Goal: Information Seeking & Learning: Check status

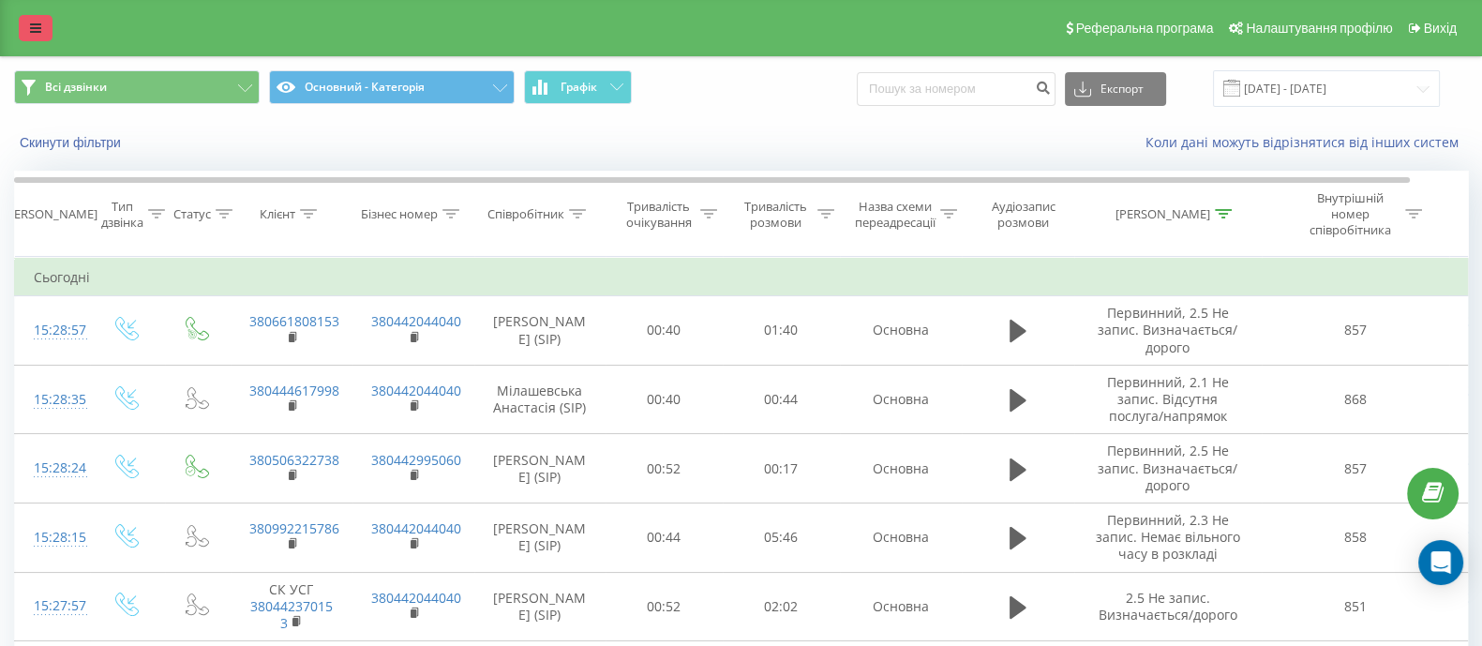
click at [32, 23] on icon at bounding box center [35, 28] width 11 height 13
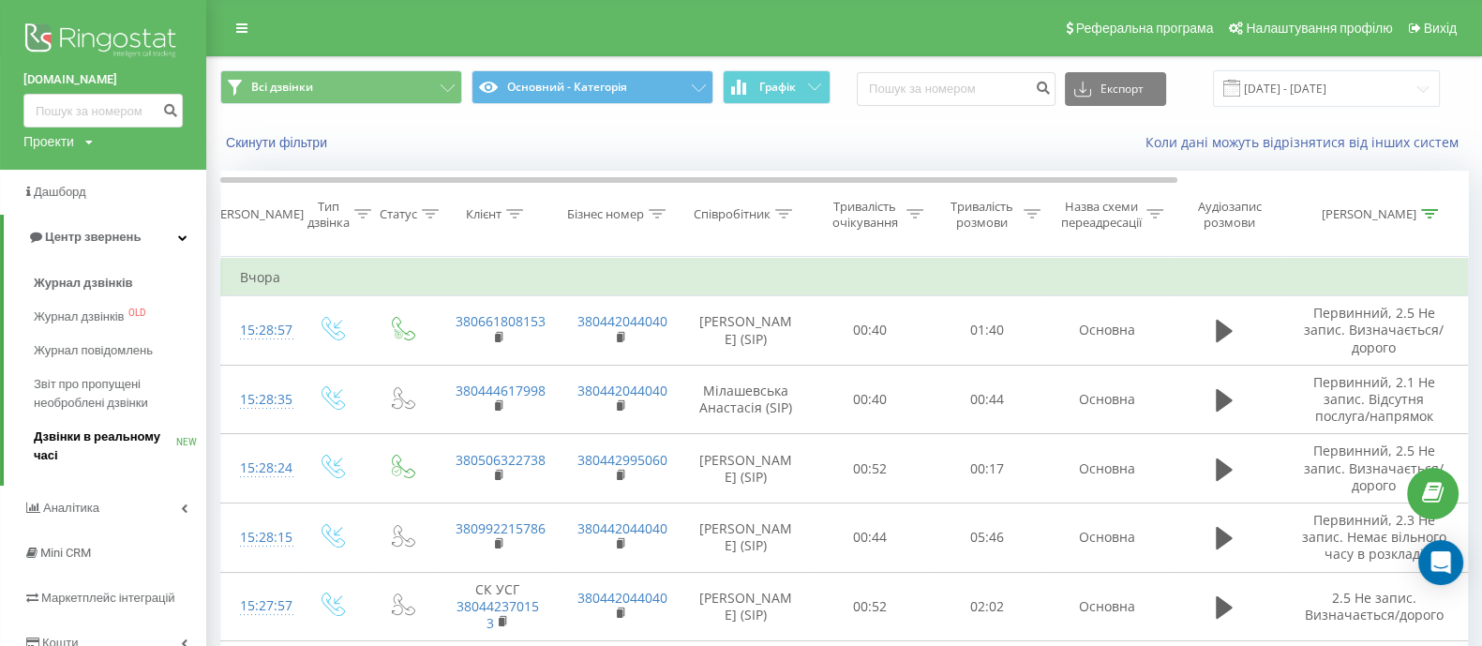
click at [110, 438] on span "Дзвінки в реальному часі" at bounding box center [105, 445] width 142 height 37
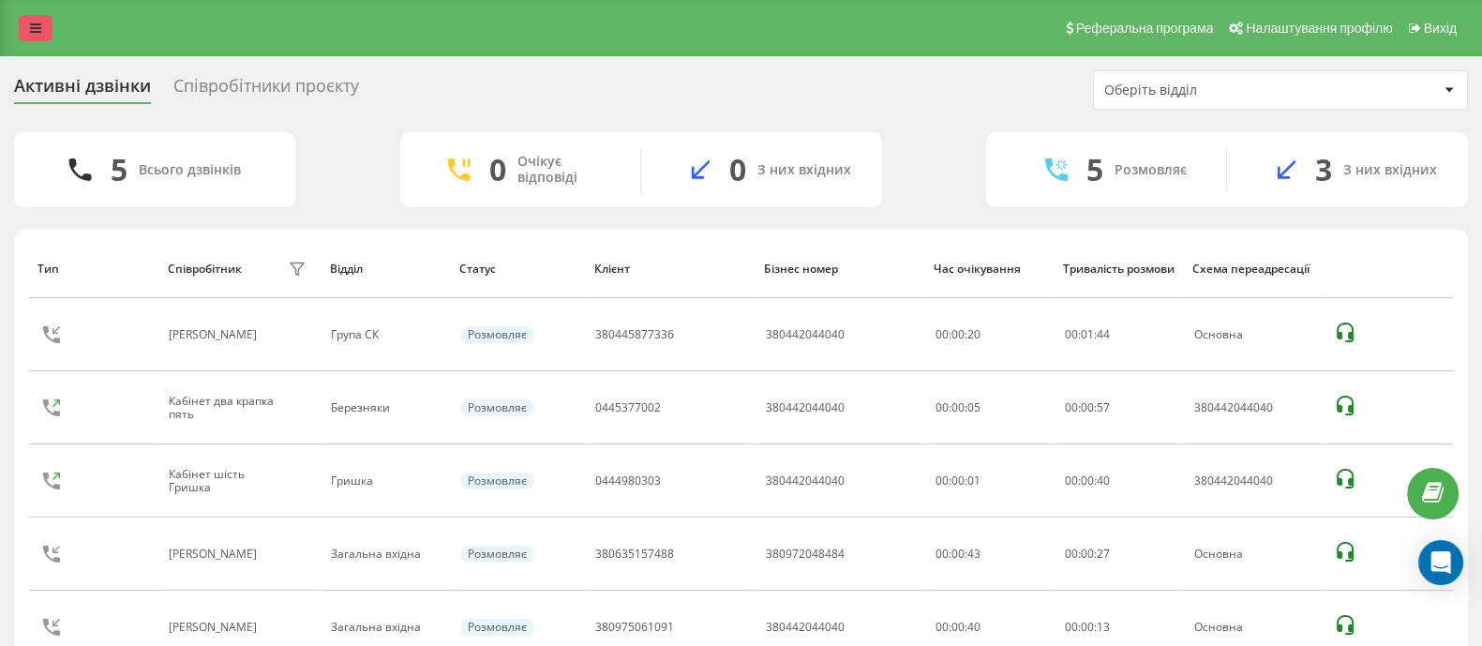
click at [37, 30] on icon at bounding box center [35, 28] width 11 height 13
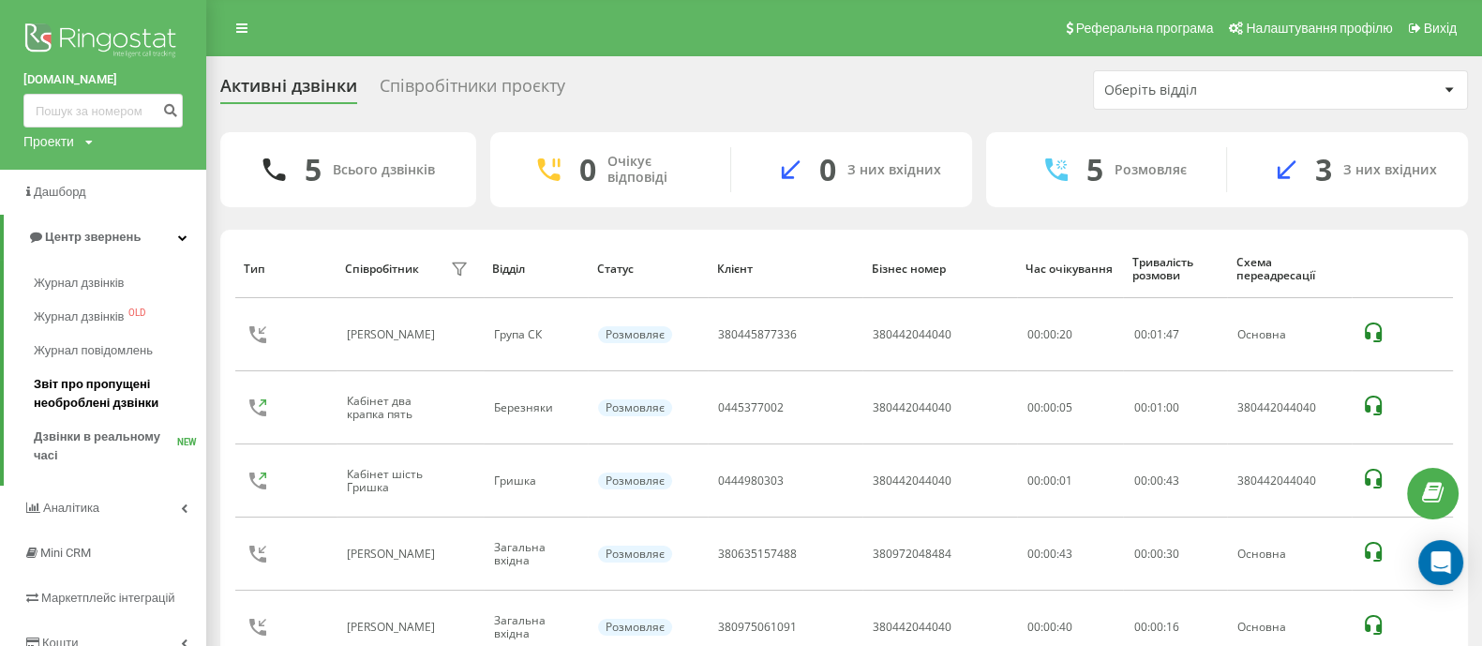
click at [148, 396] on span "Звіт про пропущені необроблені дзвінки" at bounding box center [115, 393] width 163 height 37
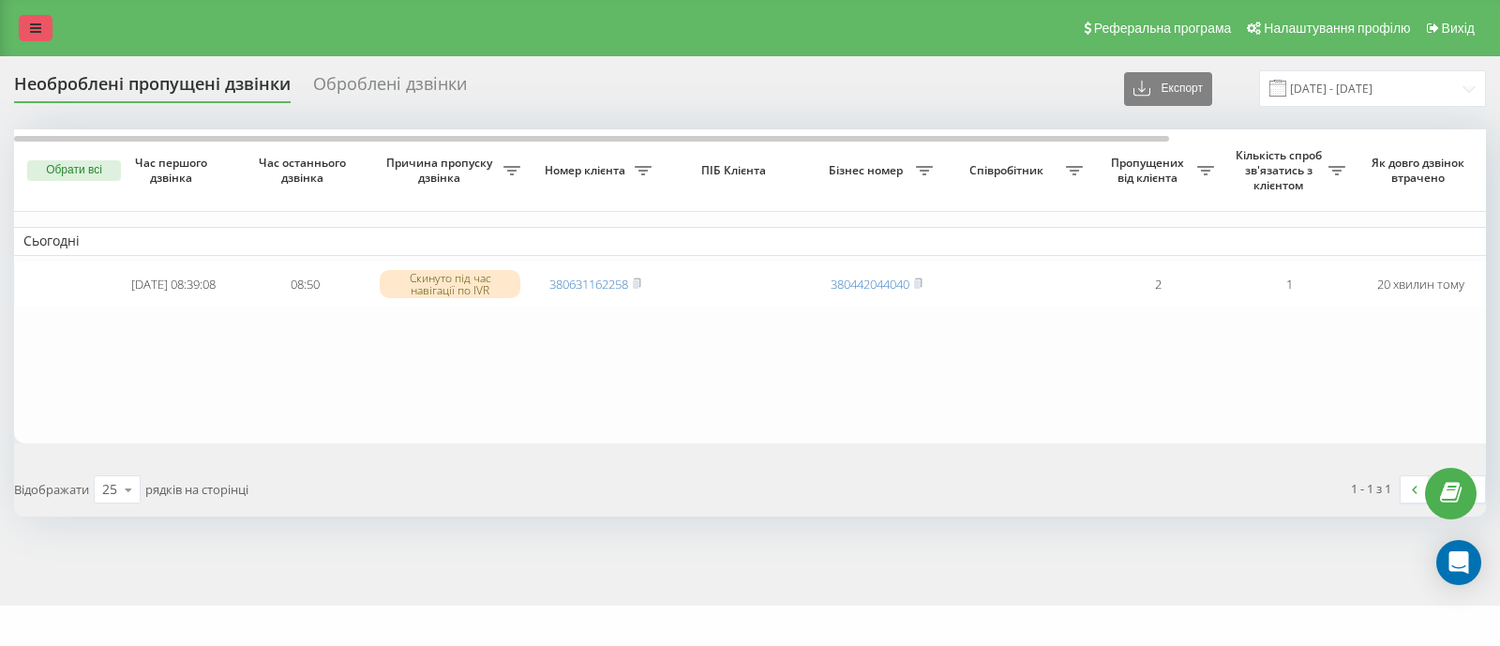
click at [35, 39] on link at bounding box center [36, 28] width 34 height 26
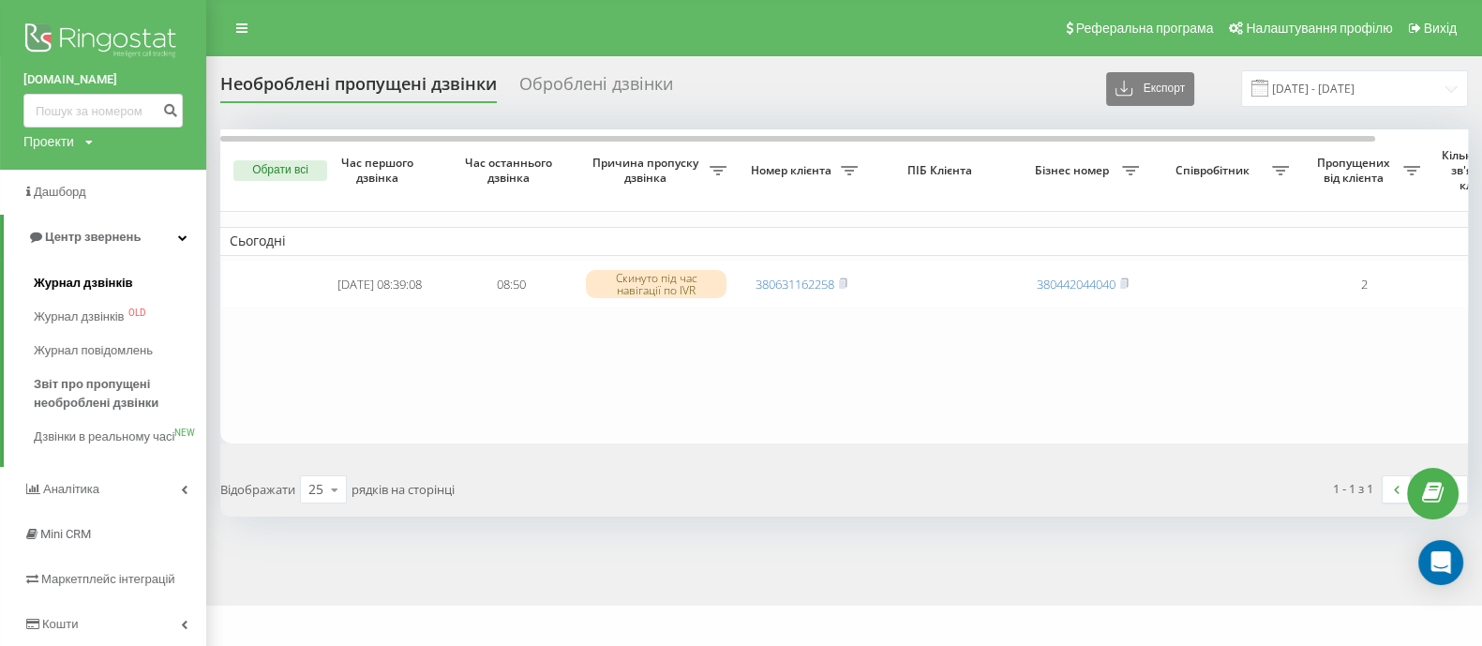
click at [112, 276] on span "Журнал дзвінків" at bounding box center [83, 283] width 99 height 19
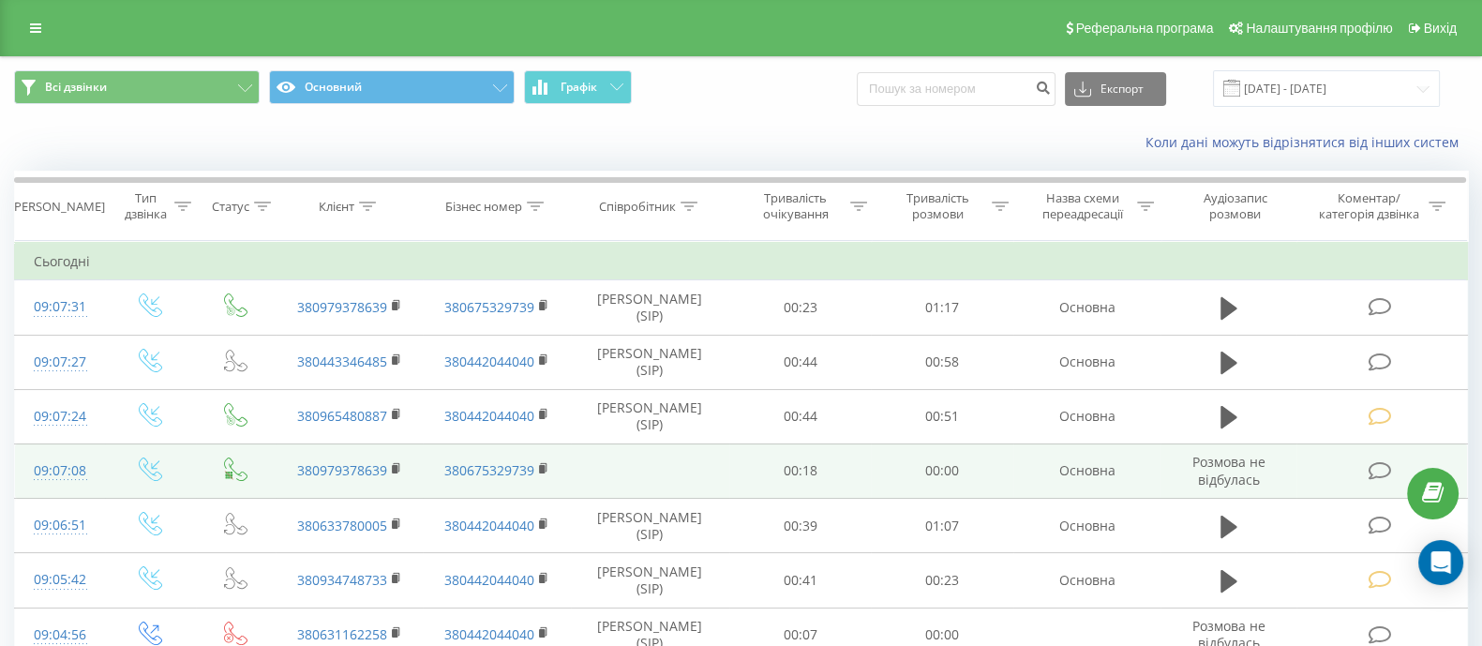
click at [1369, 477] on icon at bounding box center [1380, 471] width 23 height 20
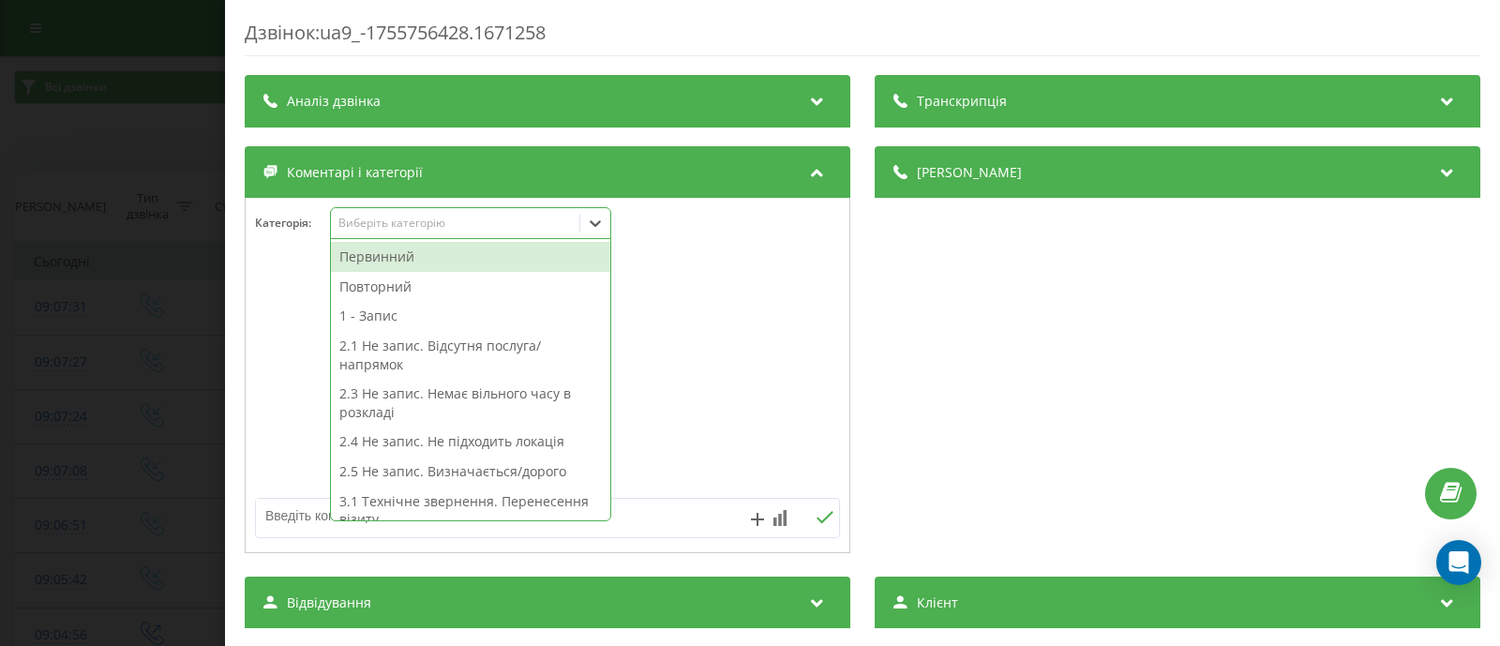
click at [598, 223] on icon at bounding box center [595, 223] width 11 height 7
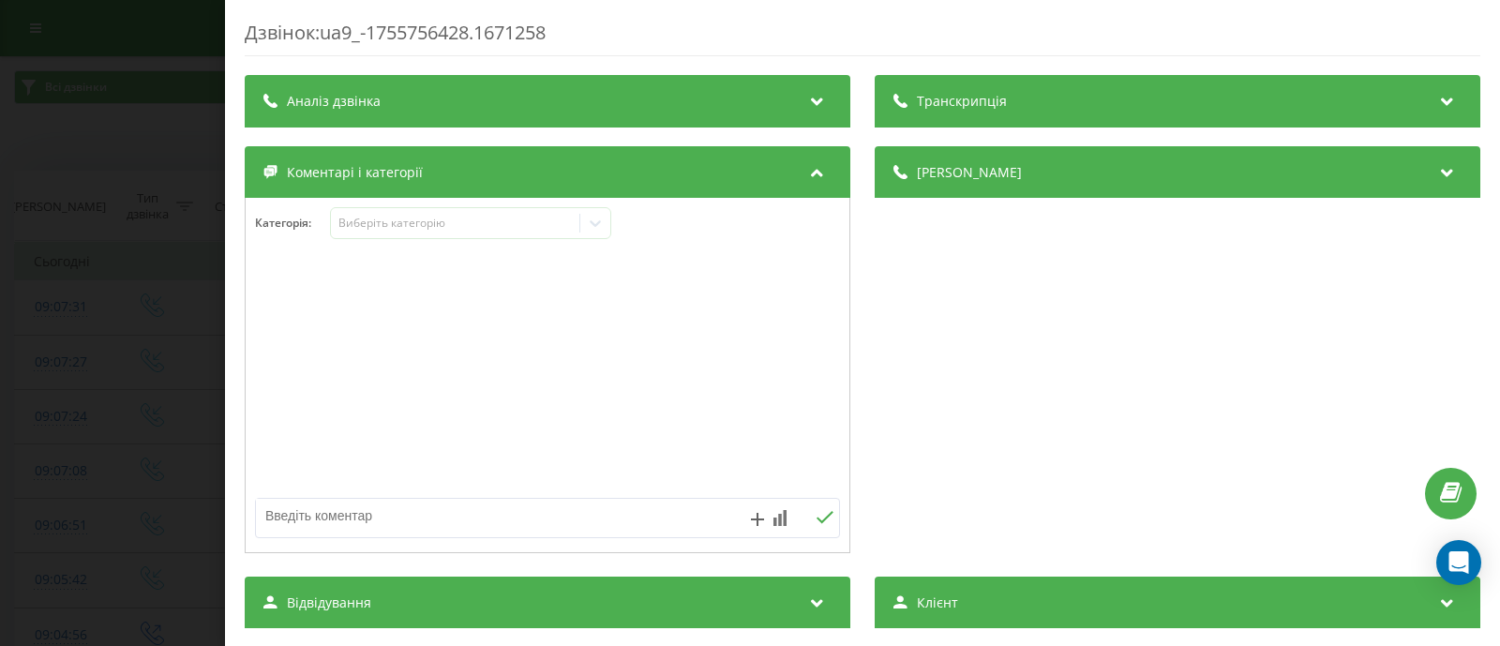
click at [667, 322] on div at bounding box center [548, 375] width 604 height 225
click at [169, 163] on div "Дзвінок : ua9_-1755756428.1671258 Транскрипція Для AI-аналізу майбутніх дзвінкі…" at bounding box center [750, 323] width 1500 height 646
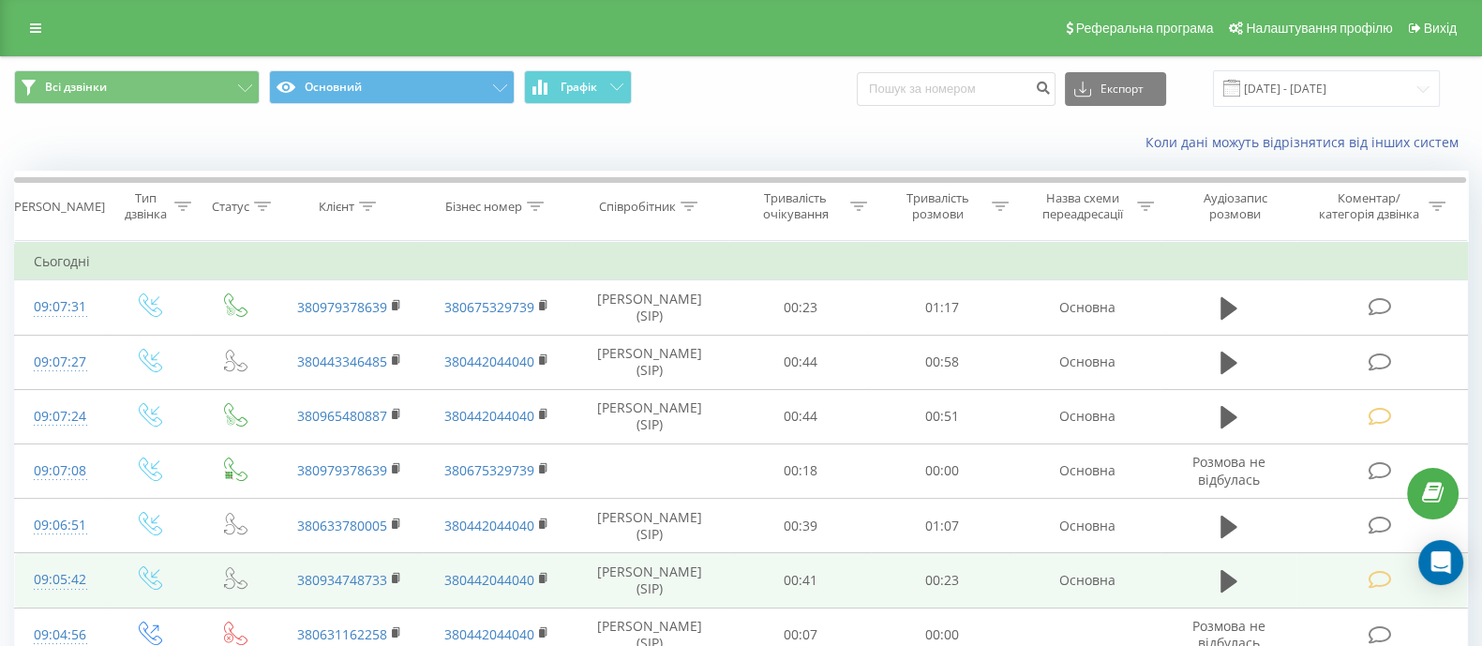
click at [1378, 580] on icon at bounding box center [1380, 580] width 23 height 20
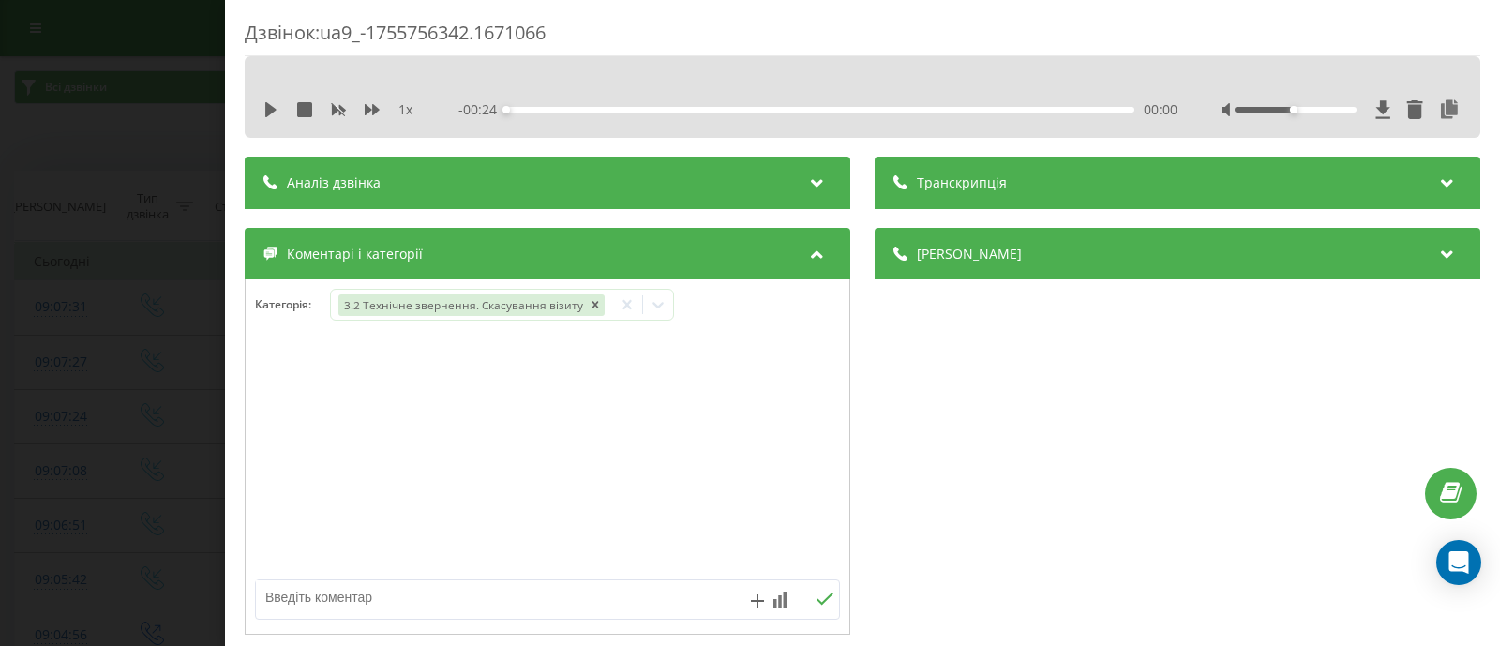
click at [147, 382] on div "Дзвінок : ua9_-1755756342.1671066 1 x - 00:24 00:00 00:00 Транскрипція Для AI-а…" at bounding box center [750, 323] width 1500 height 646
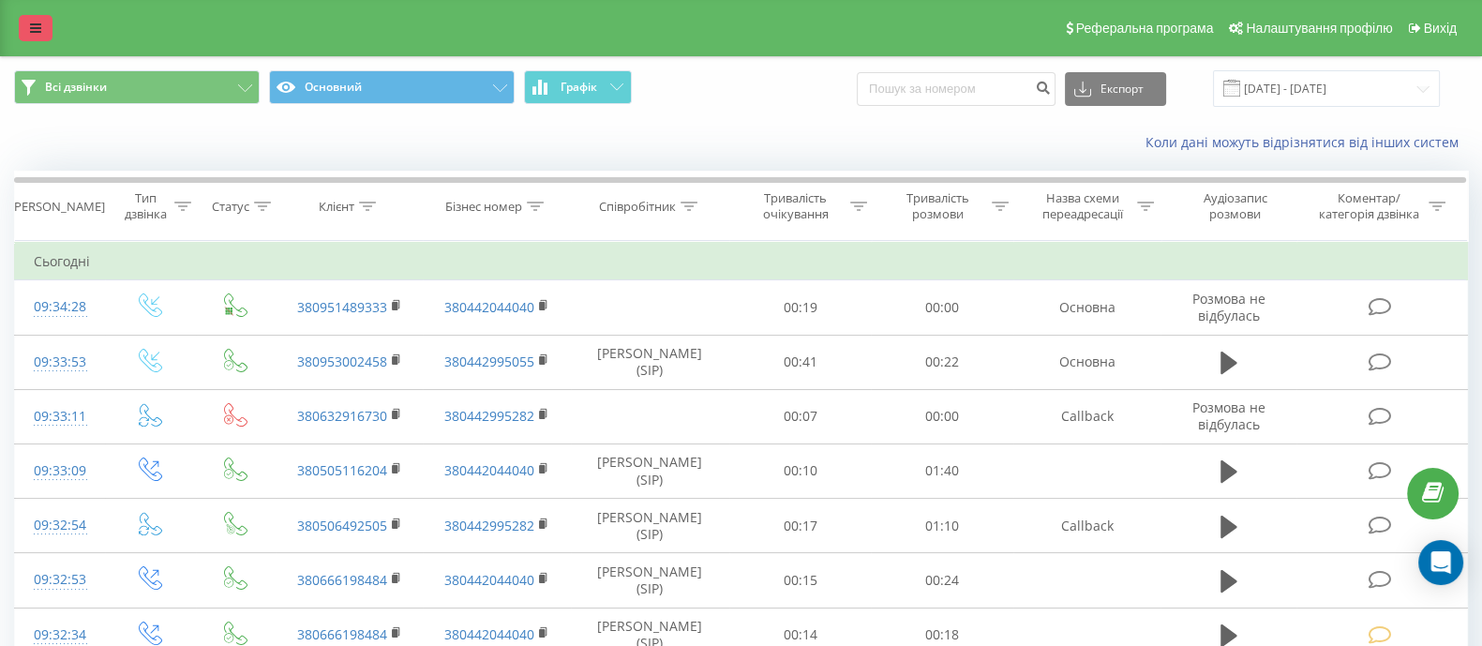
click at [37, 35] on icon at bounding box center [35, 28] width 11 height 13
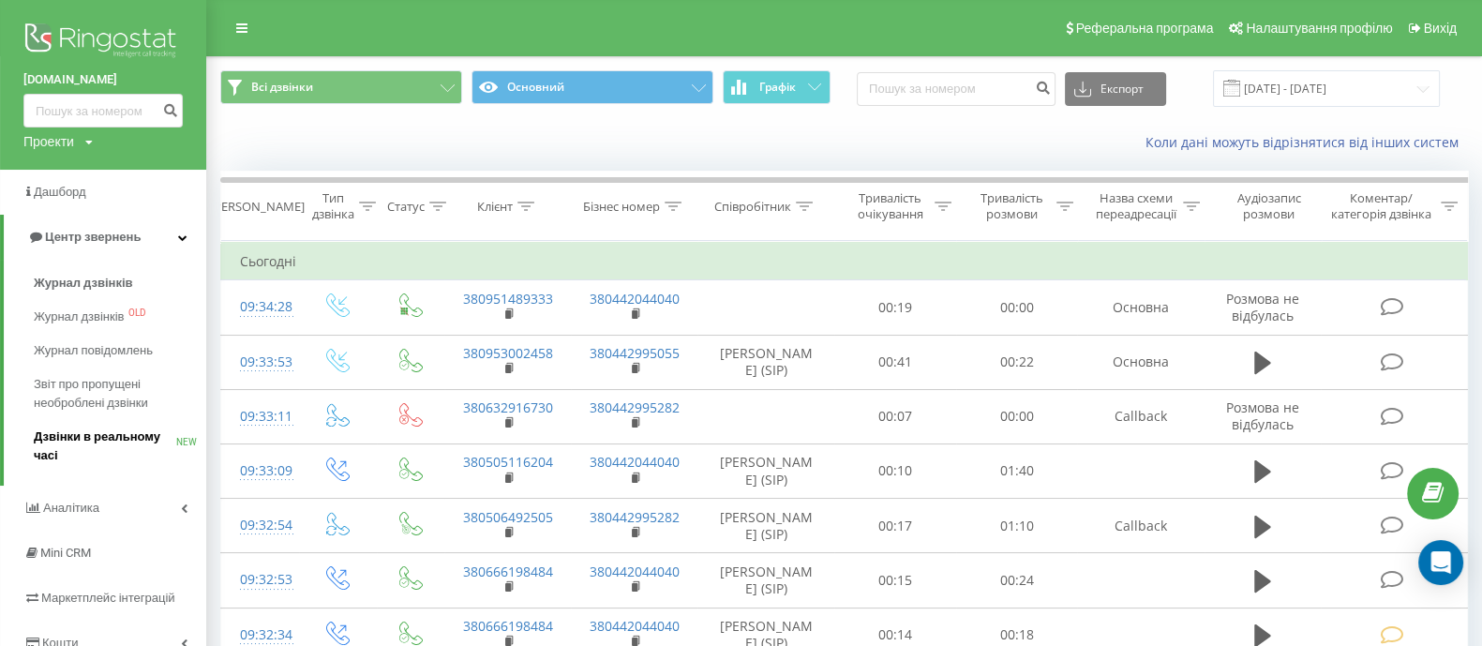
click at [123, 430] on span "Дзвінки в реальному часі" at bounding box center [105, 445] width 142 height 37
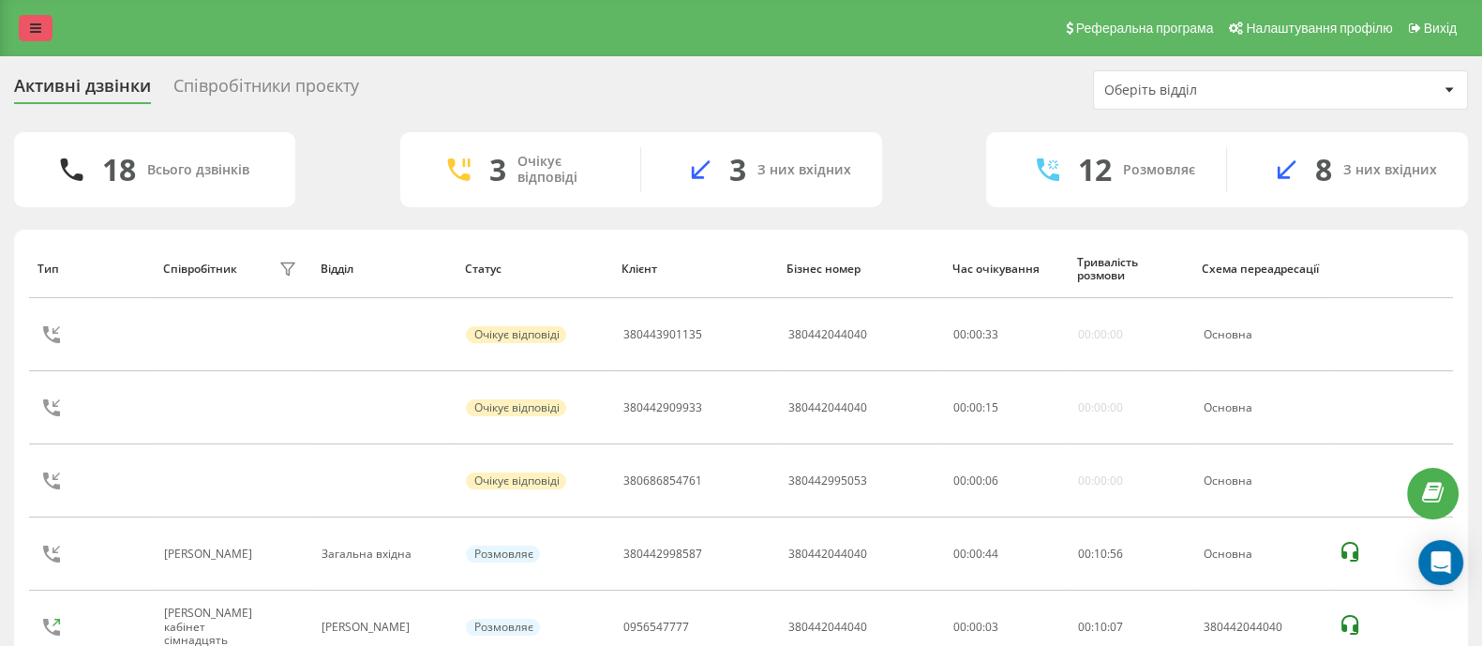
click at [31, 23] on icon at bounding box center [35, 28] width 11 height 13
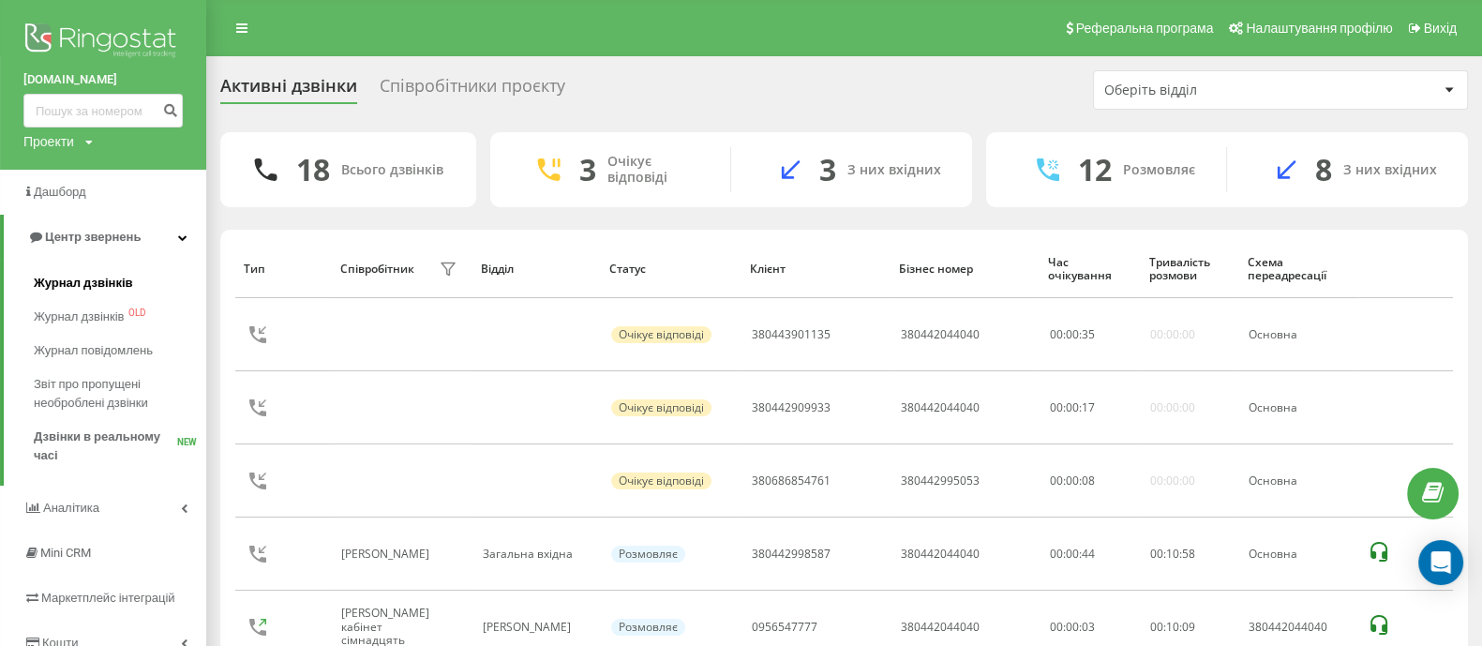
click at [117, 282] on span "Журнал дзвінків" at bounding box center [83, 283] width 99 height 19
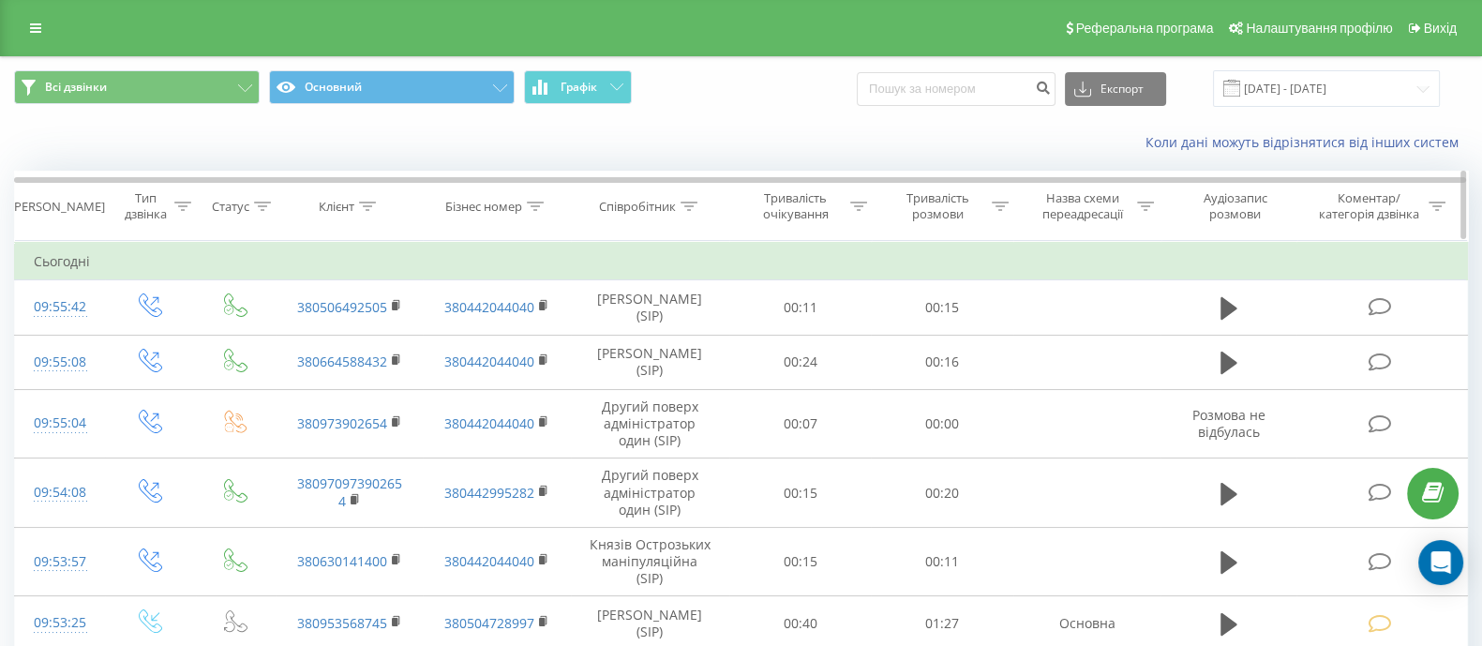
click at [686, 210] on icon at bounding box center [689, 206] width 17 height 9
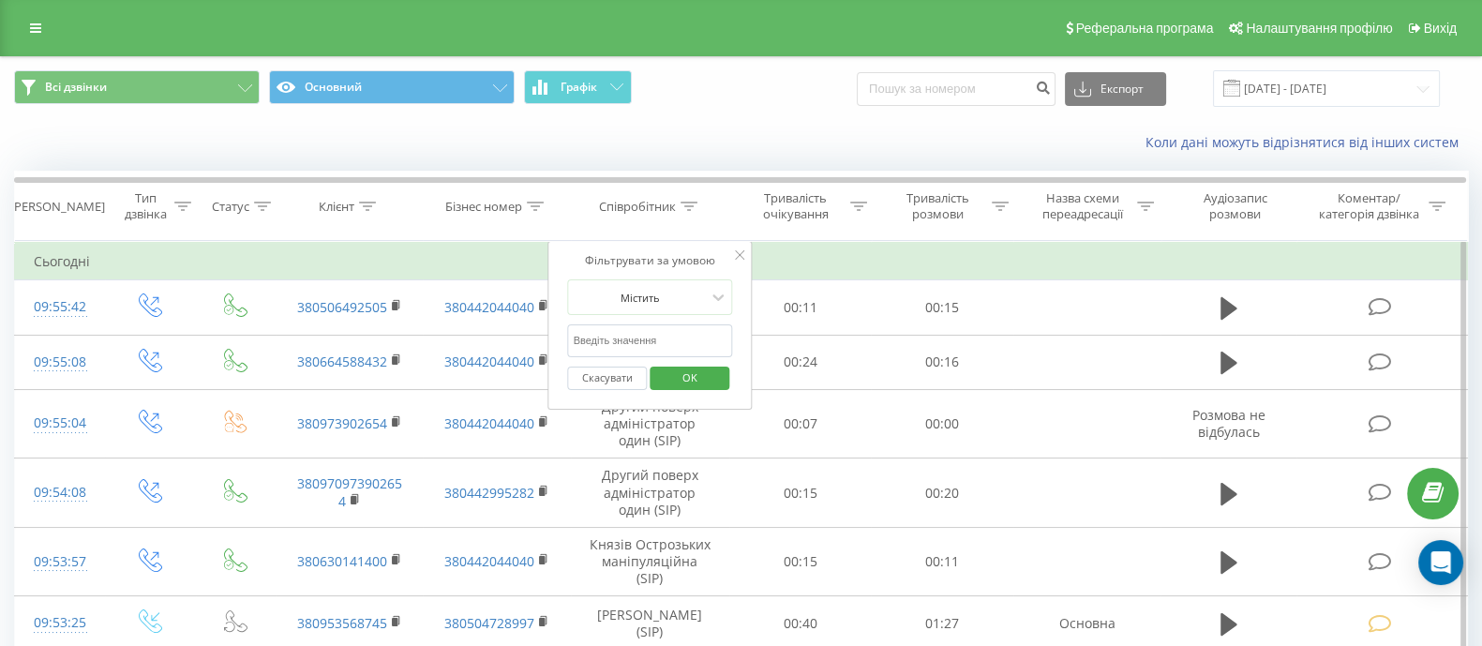
click at [624, 339] on input "text" at bounding box center [650, 340] width 165 height 33
type input "Демидовська"
click at [696, 373] on span "OK" at bounding box center [690, 377] width 52 height 29
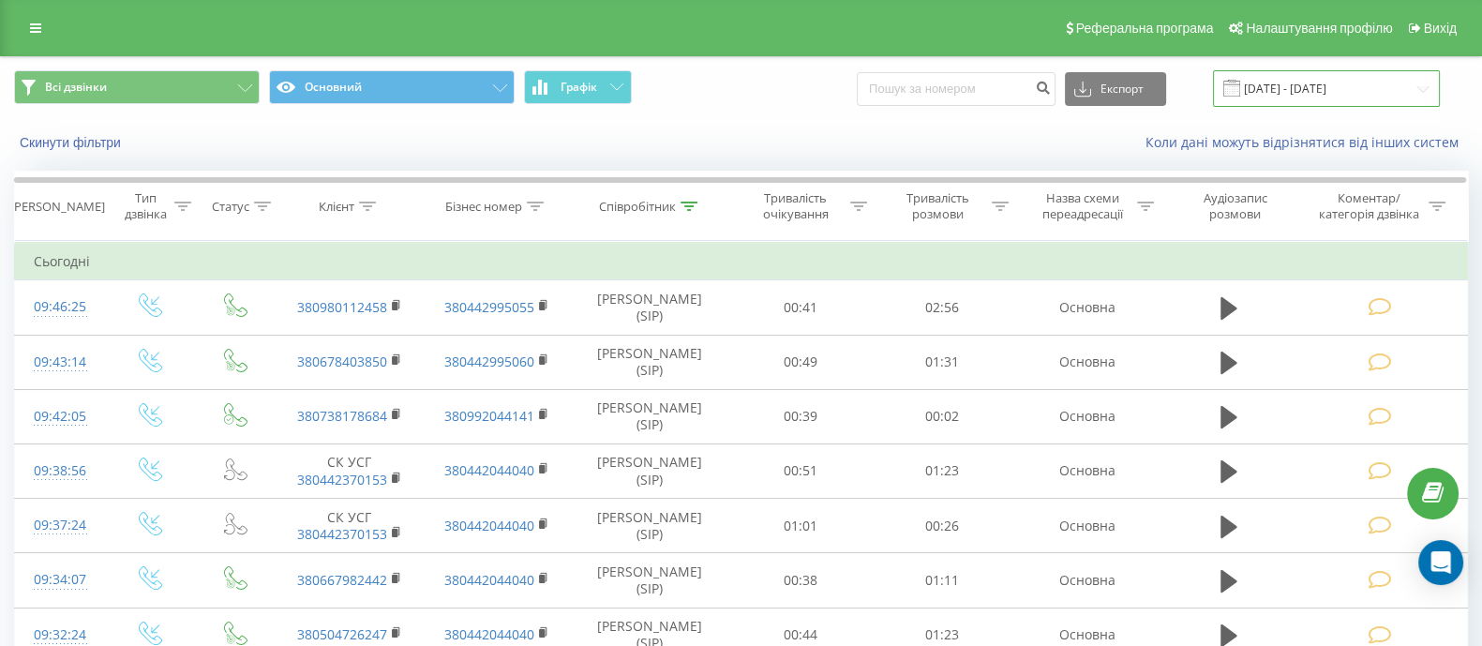
click at [1289, 82] on input "21.07.2025 - 21.08.2025" at bounding box center [1326, 88] width 227 height 37
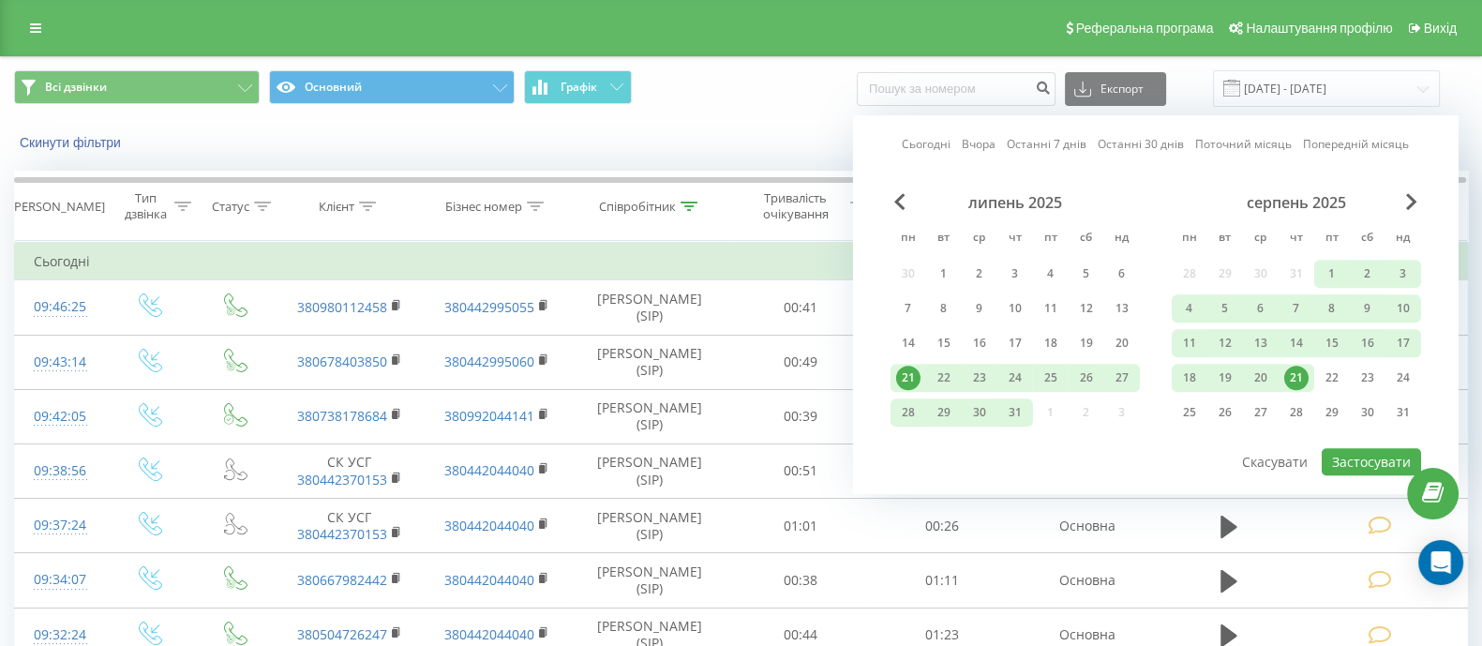
click at [1299, 372] on div "21" at bounding box center [1296, 378] width 24 height 24
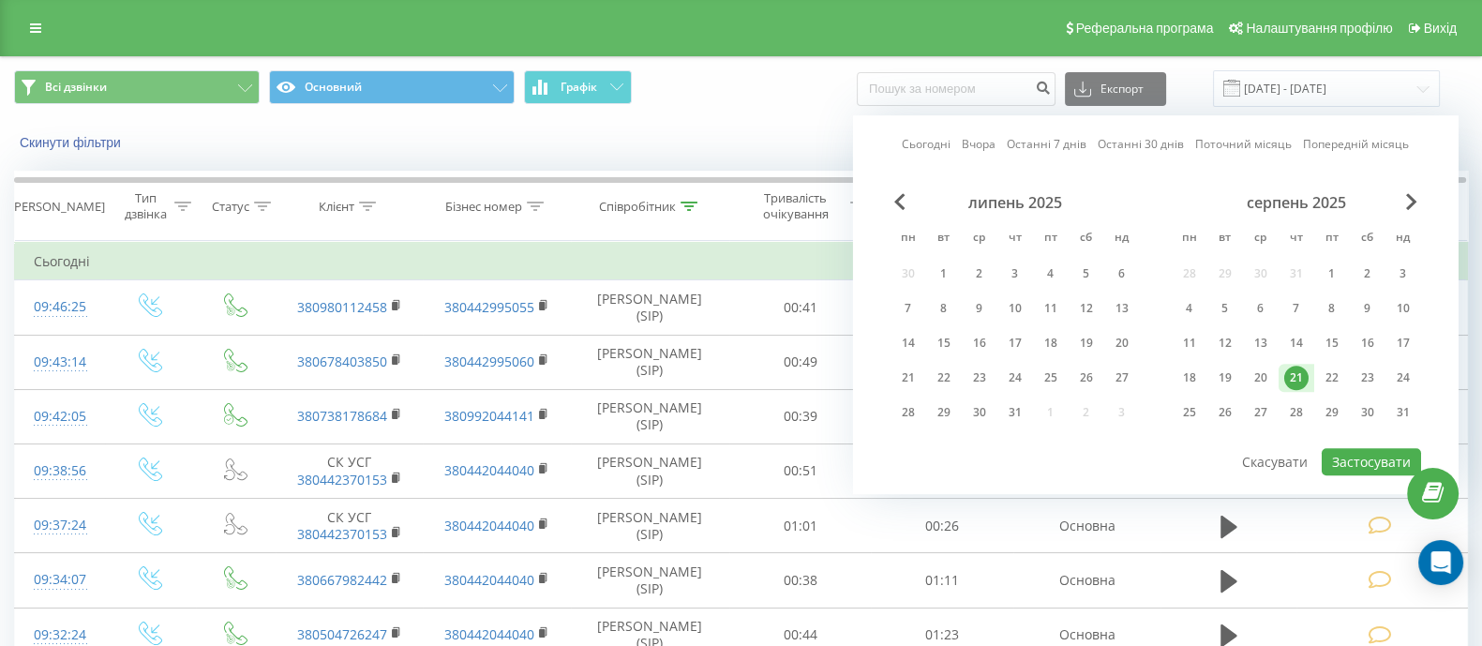
click at [1299, 372] on div "21" at bounding box center [1296, 378] width 24 height 24
click at [1401, 463] on button "Застосувати" at bounding box center [1371, 461] width 99 height 27
type input "21.08.2025 - 21.08.2025"
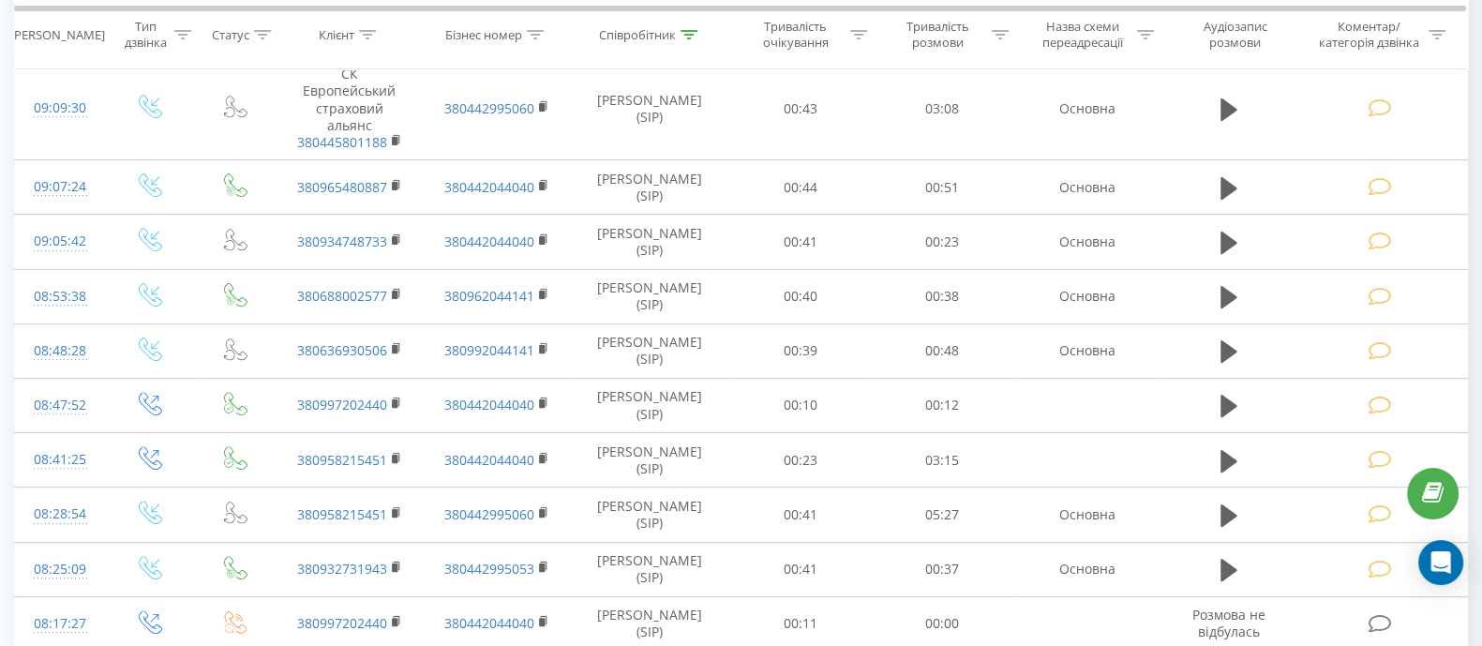
scroll to position [767, 0]
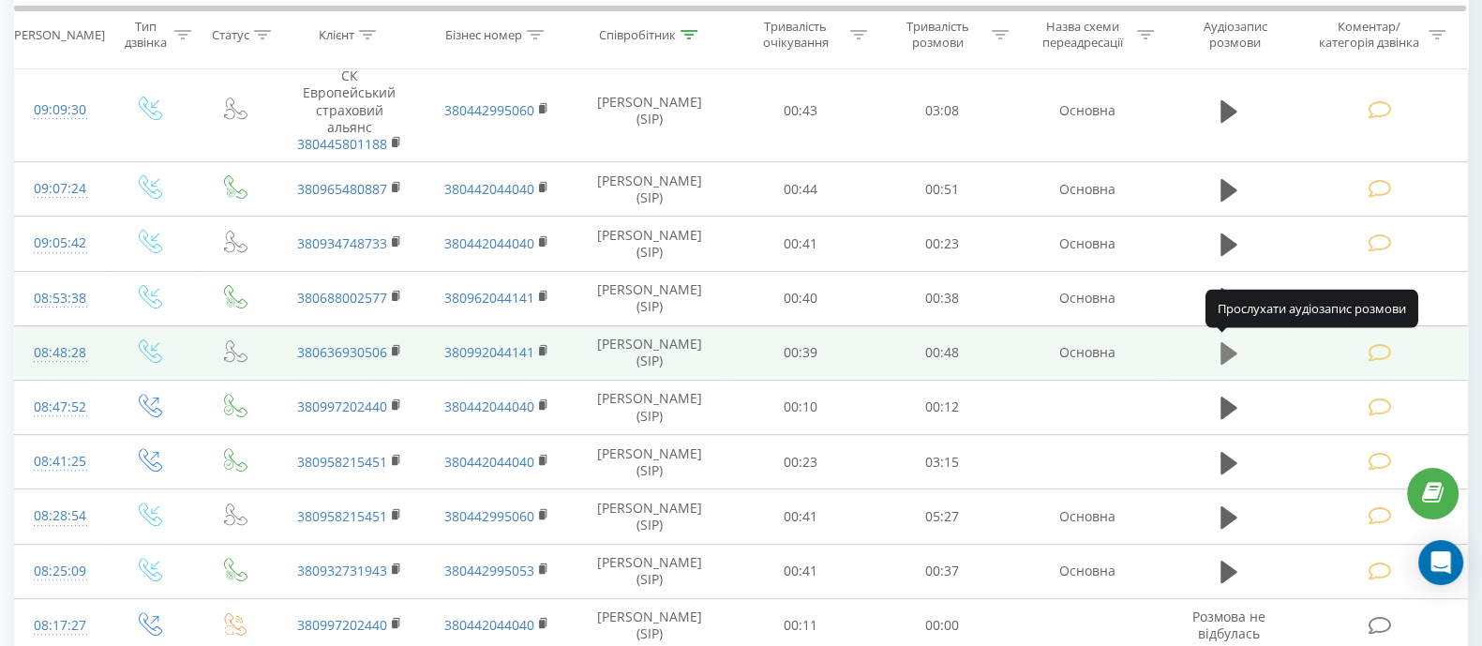
click at [1222, 344] on icon at bounding box center [1228, 353] width 17 height 22
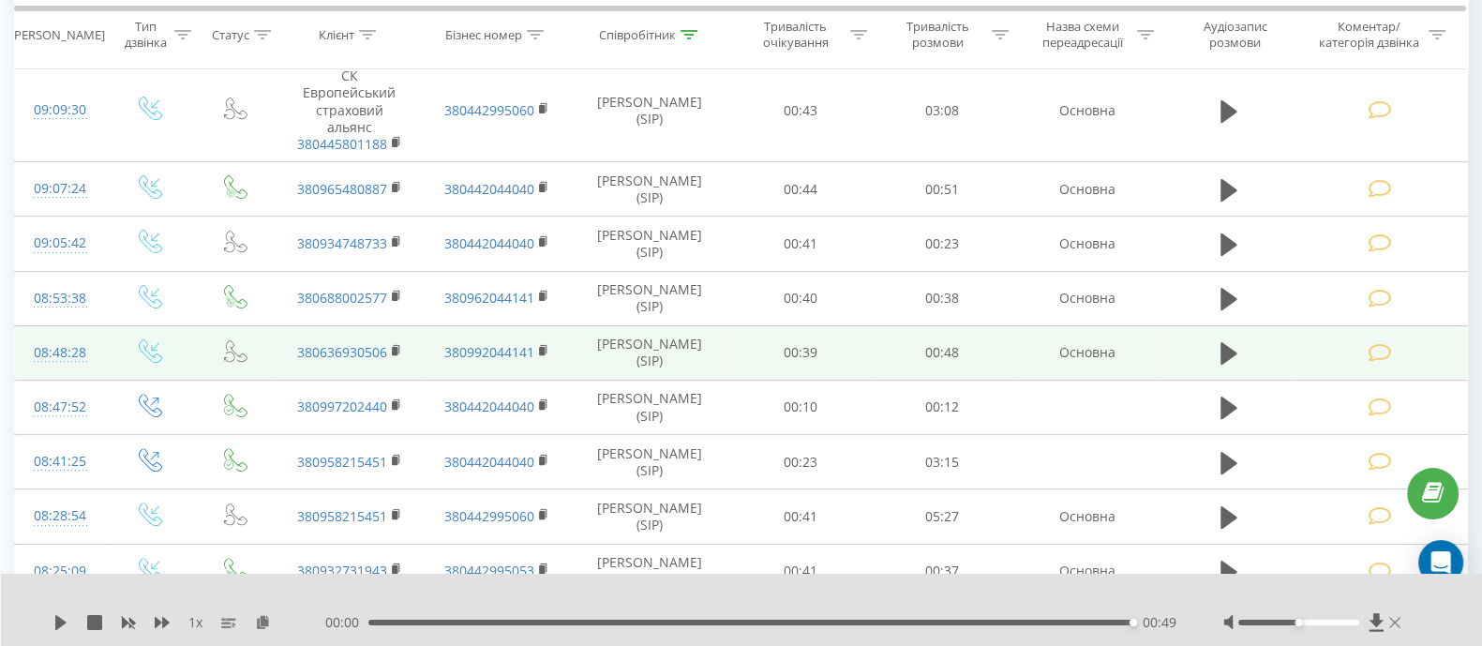
click at [1392, 620] on icon at bounding box center [1394, 622] width 11 height 11
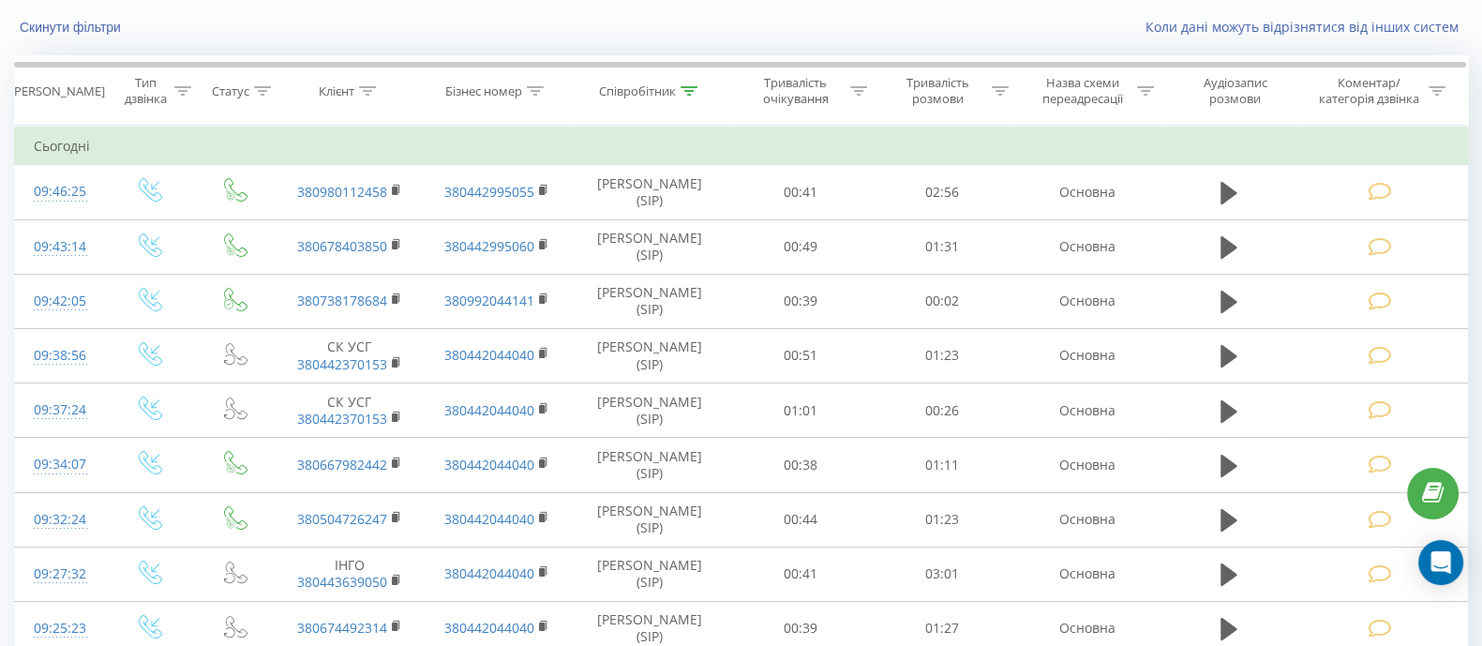
scroll to position [0, 0]
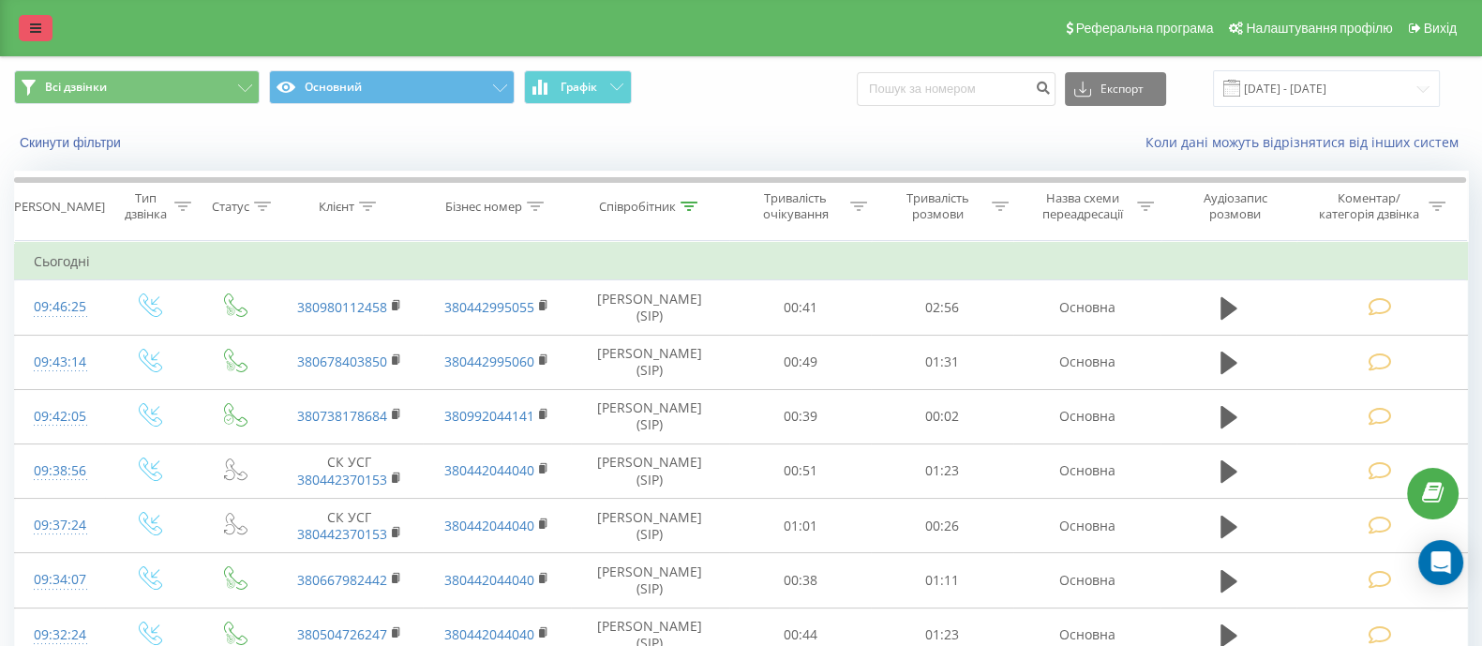
click at [42, 26] on link at bounding box center [36, 28] width 34 height 26
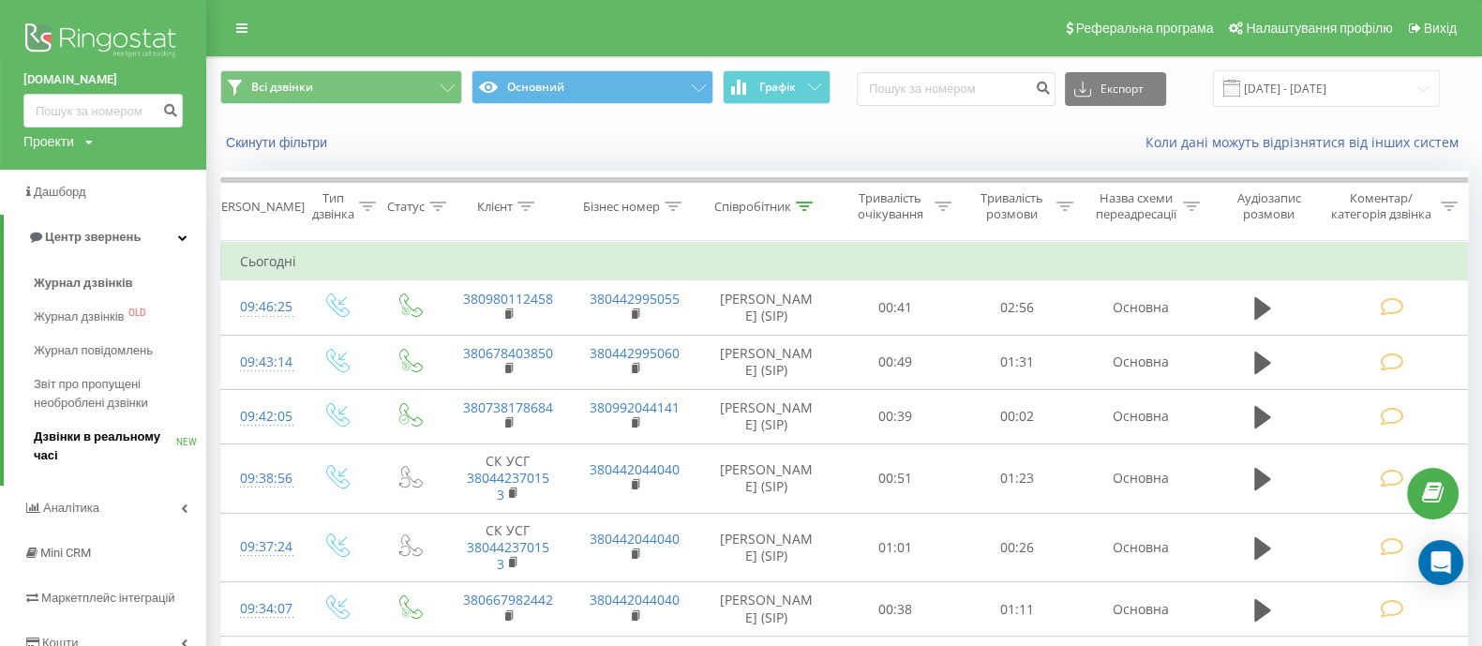
click at [117, 439] on span "Дзвінки в реальному часі" at bounding box center [105, 445] width 142 height 37
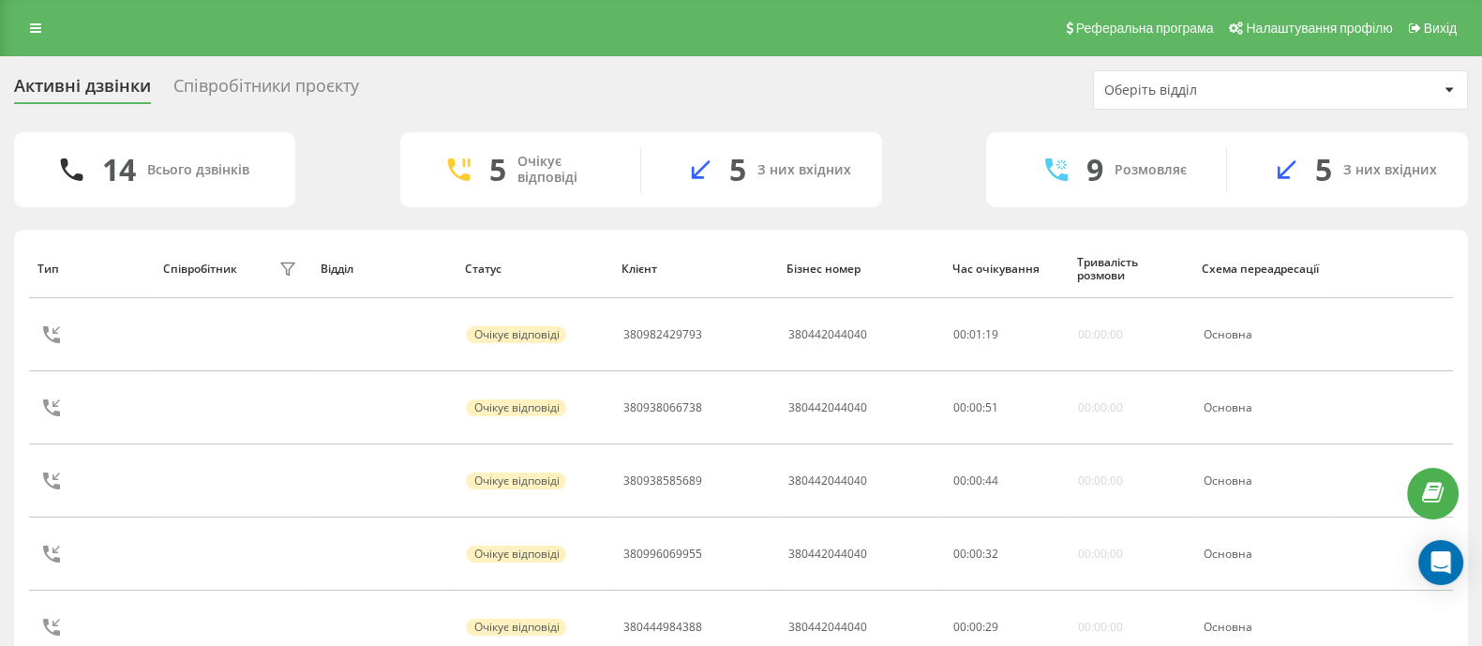
click at [301, 87] on div "Співробітники проєкту" at bounding box center [266, 90] width 186 height 29
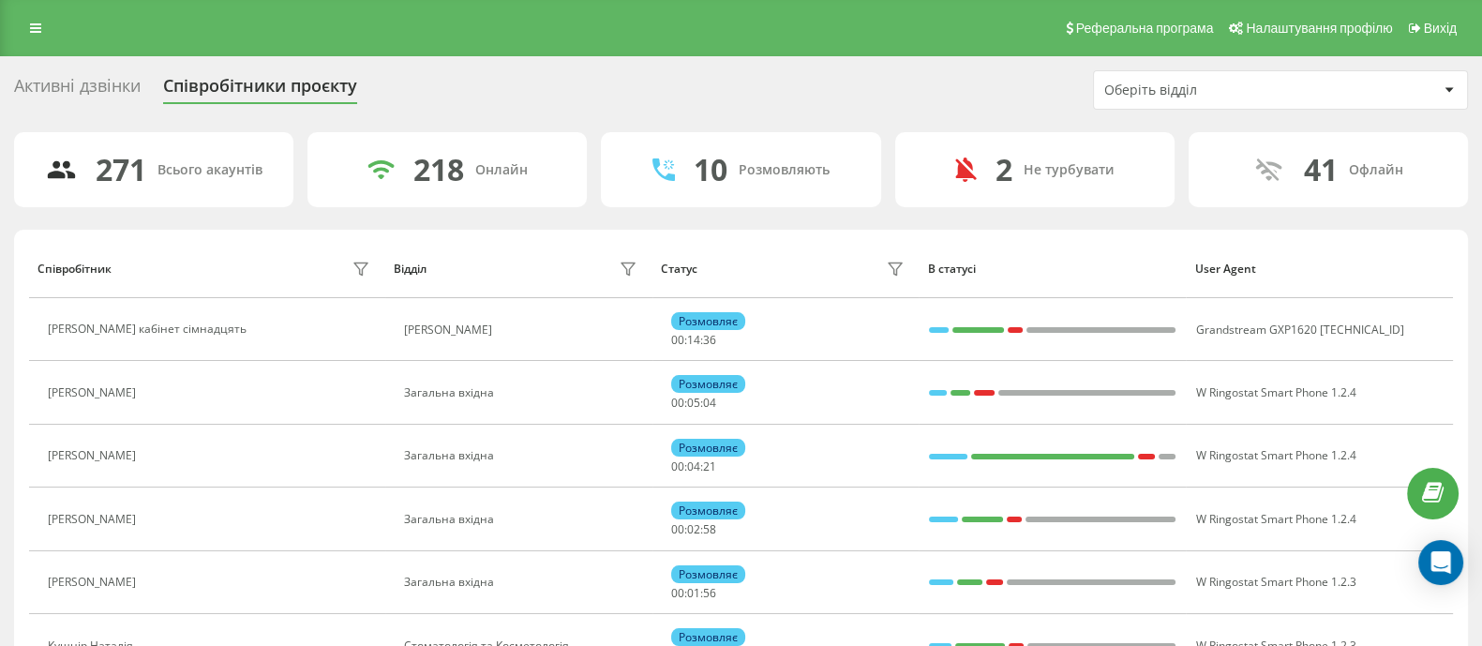
click at [1411, 86] on div "Оберіть відділ" at bounding box center [1271, 90] width 334 height 16
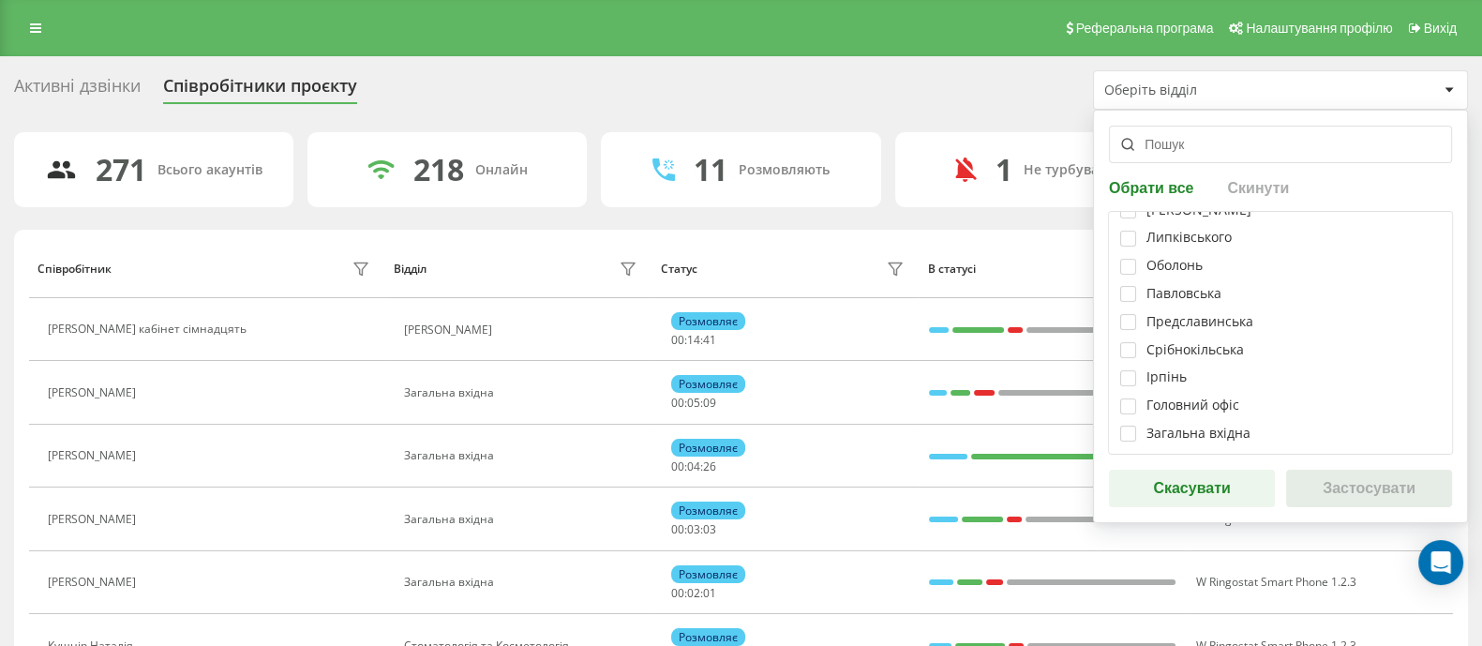
scroll to position [263, 0]
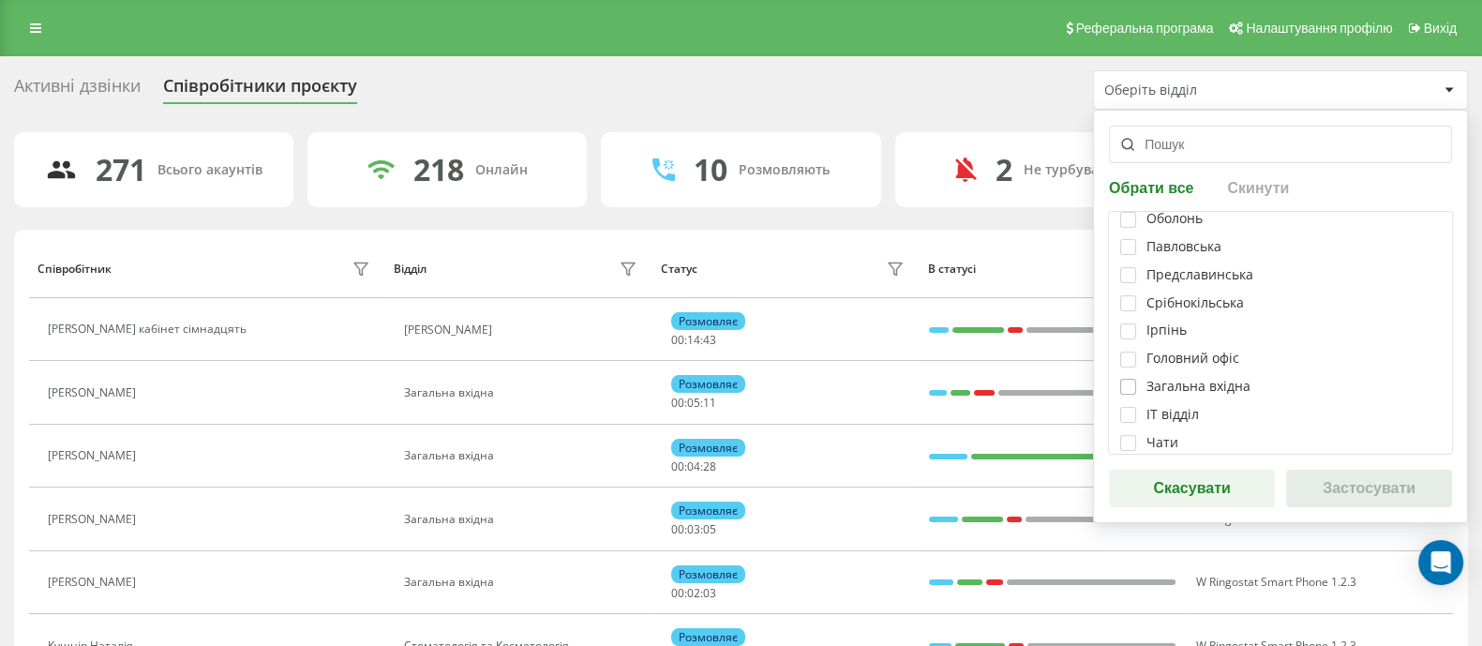
drag, startPoint x: 1118, startPoint y: 387, endPoint x: 1130, endPoint y: 387, distance: 11.2
click at [1130, 387] on div "Березняки Варшавський Глибочицька Естетик [PERSON_NAME] Князів Острозьких Крамс…" at bounding box center [1280, 333] width 345 height 244
click at [1130, 379] on label at bounding box center [1128, 379] width 16 height 0
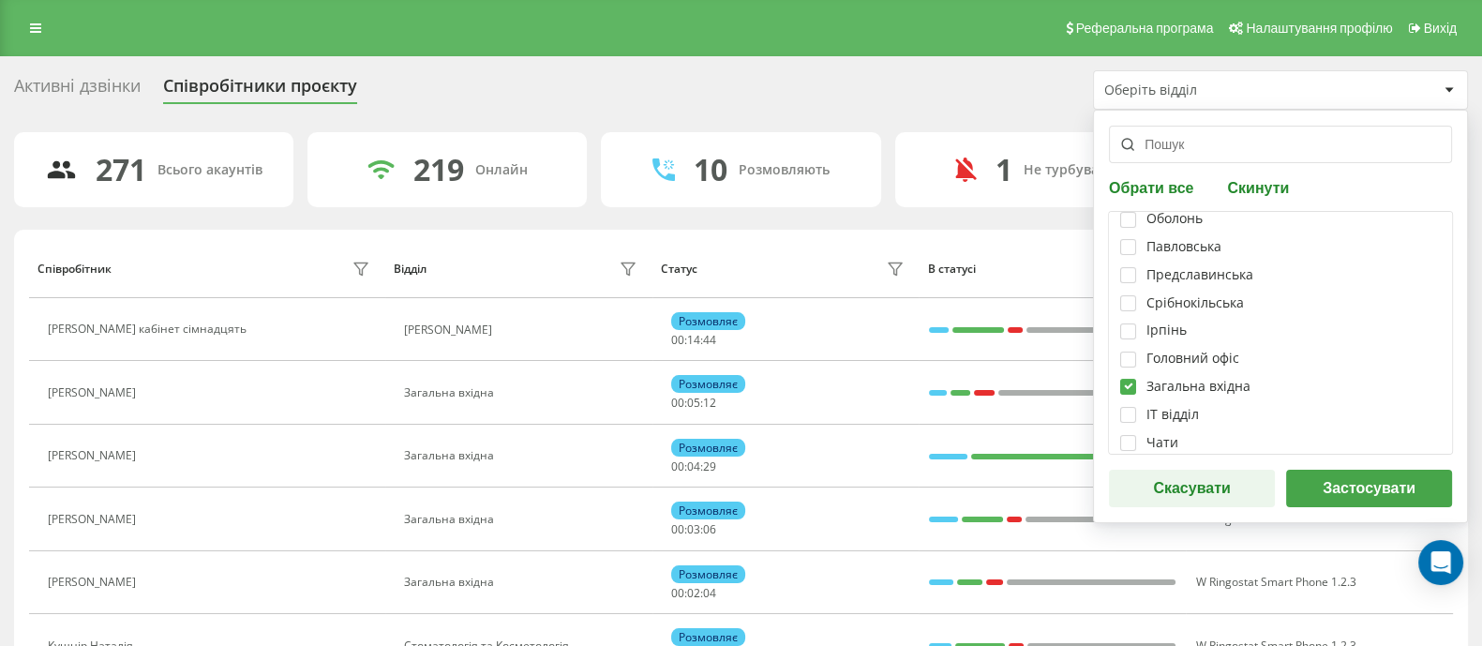
checkbox input "true"
click at [1340, 475] on button "Застосувати" at bounding box center [1369, 488] width 166 height 37
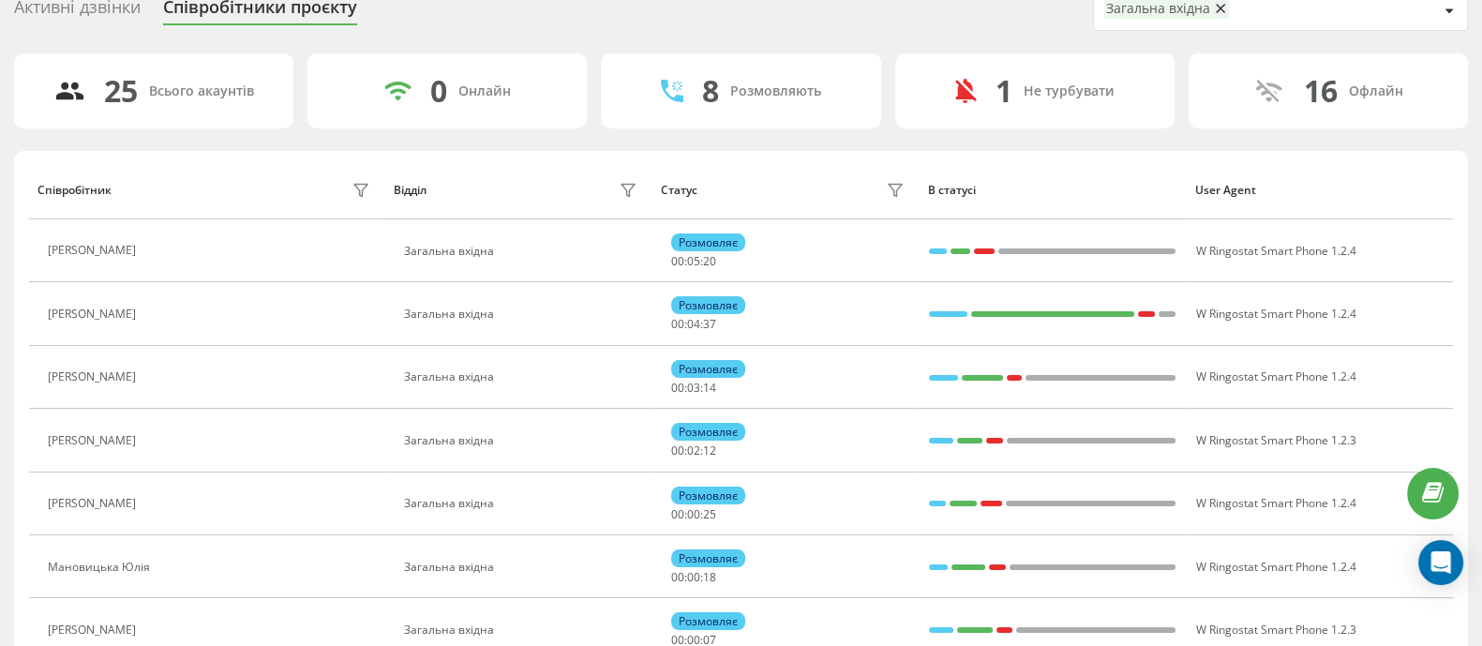
scroll to position [0, 0]
